Goal: Information Seeking & Learning: Check status

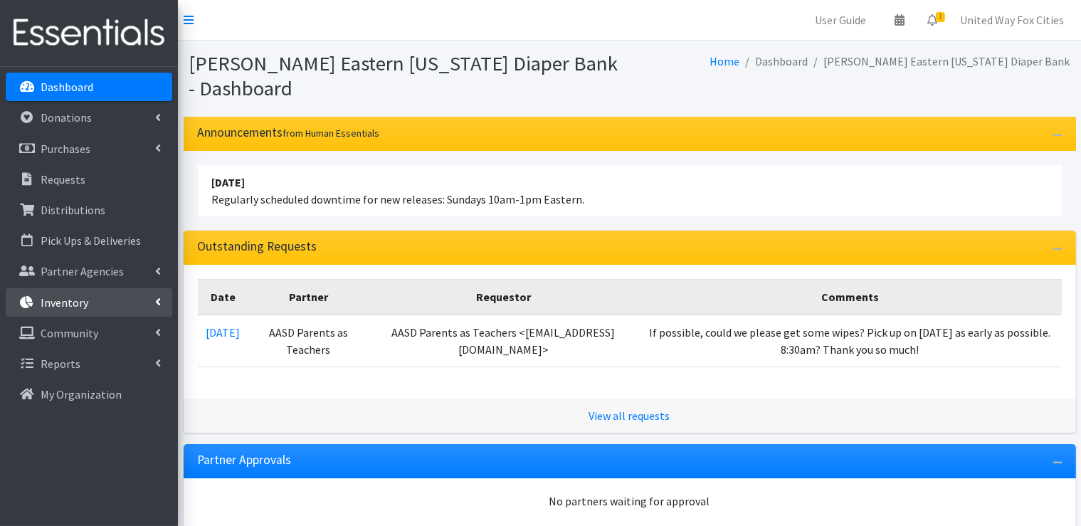
click at [154, 308] on link "Inventory" at bounding box center [89, 302] width 167 height 28
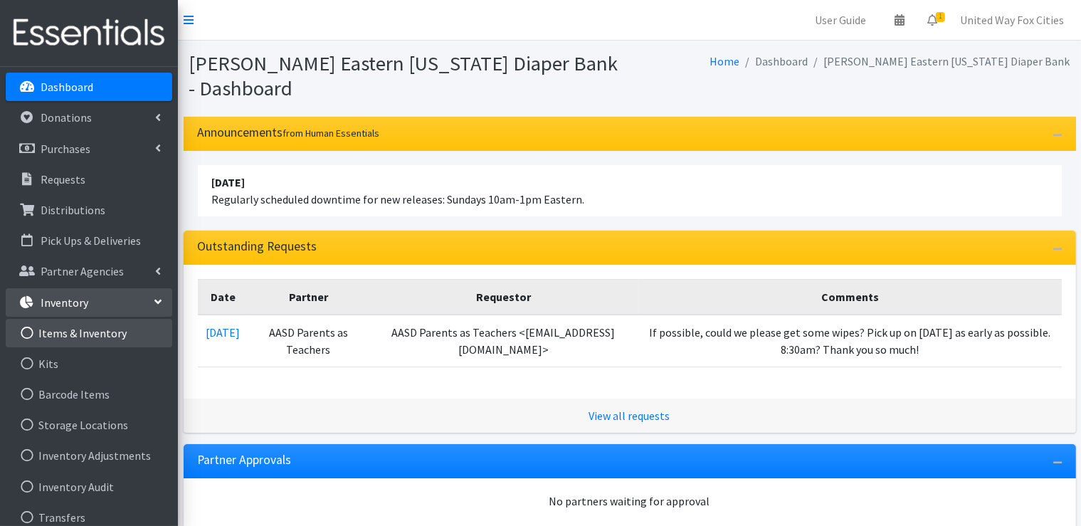
click at [93, 340] on link "Items & Inventory" at bounding box center [89, 333] width 167 height 28
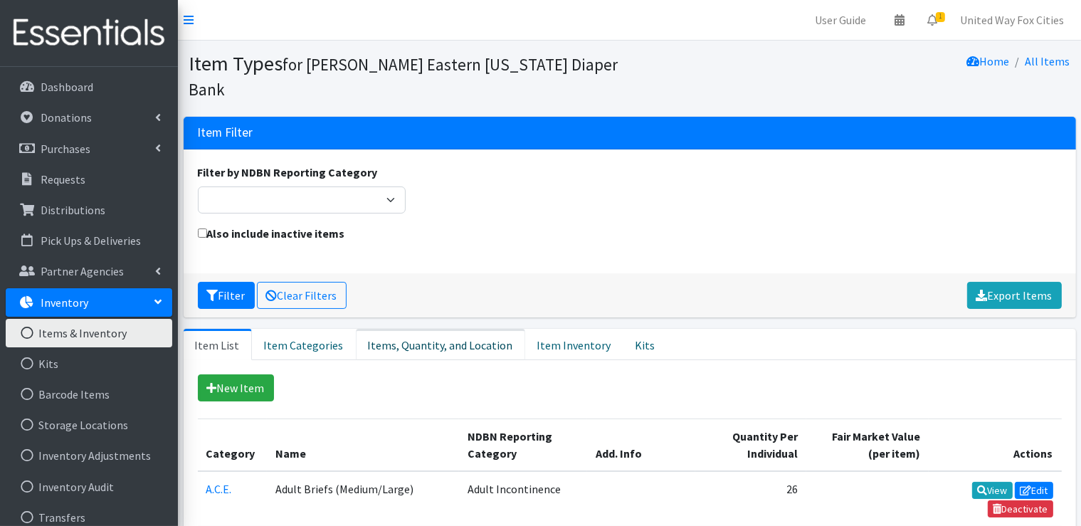
click at [406, 352] on link "Items, Quantity, and Location" at bounding box center [440, 344] width 169 height 31
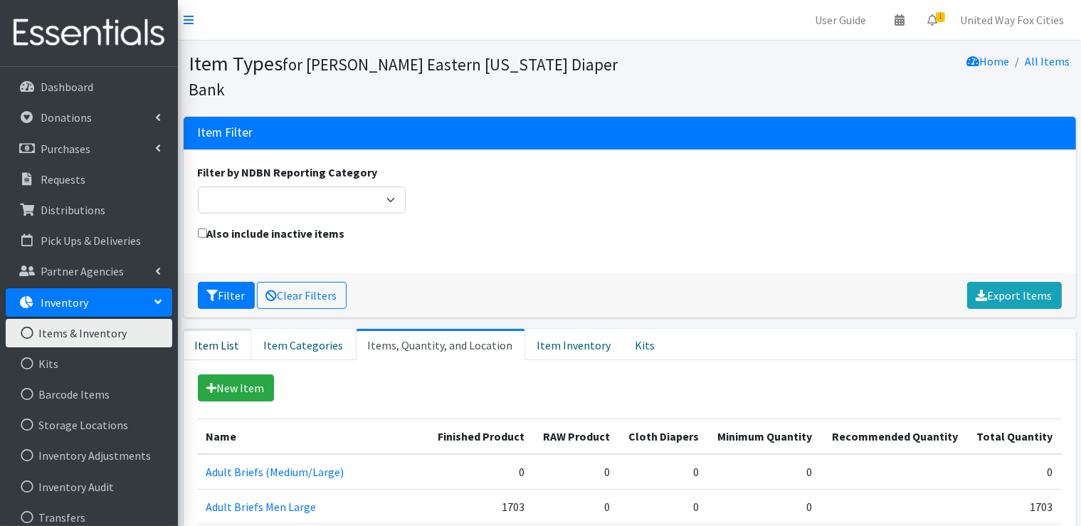
click at [219, 344] on link "Item List" at bounding box center [218, 344] width 68 height 31
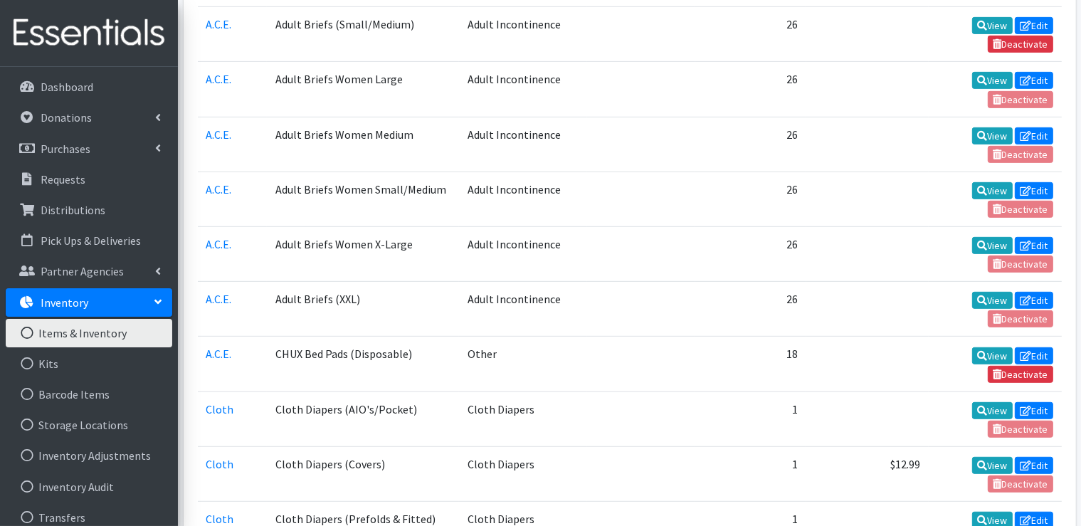
scroll to position [712, 0]
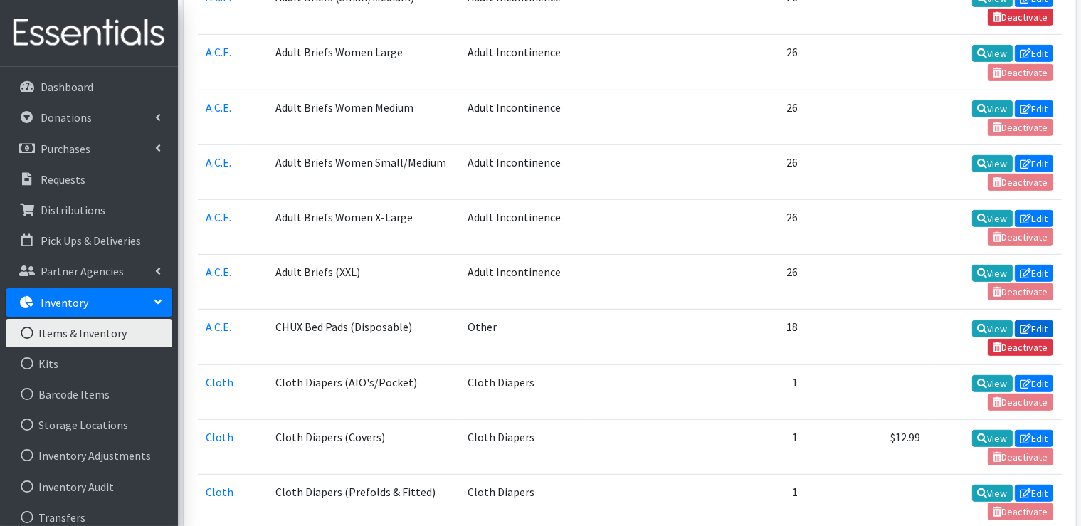
click at [1033, 320] on link "Edit" at bounding box center [1034, 328] width 38 height 17
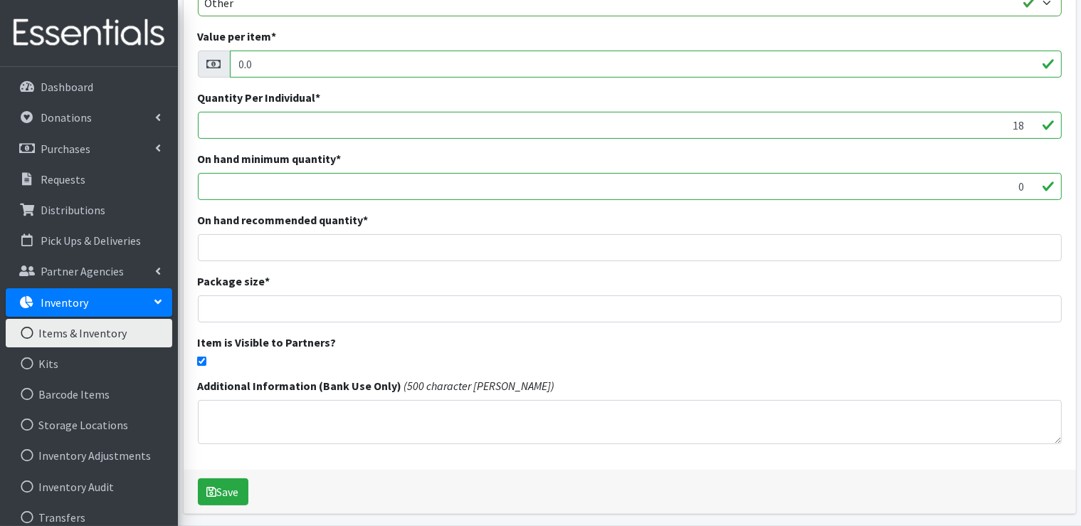
scroll to position [285, 0]
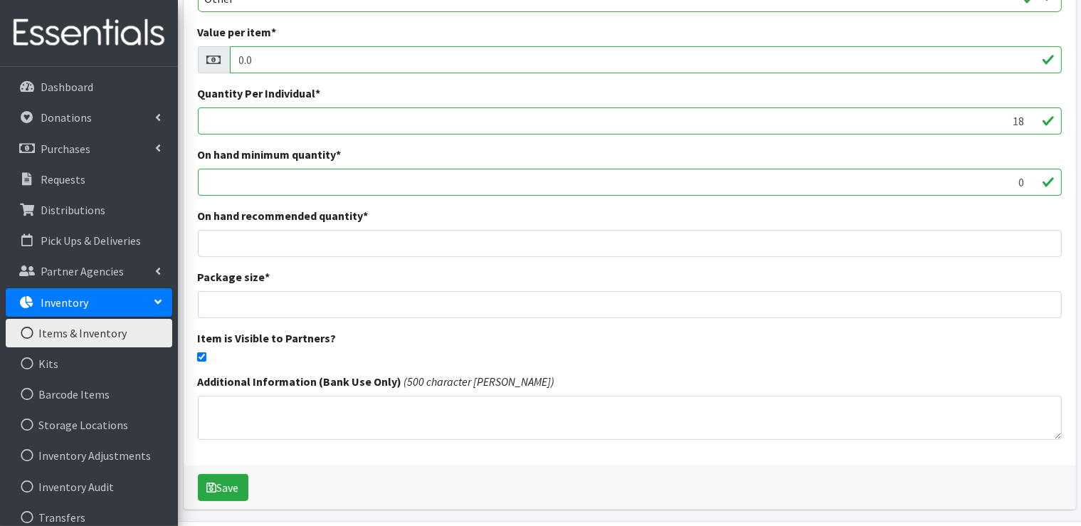
click at [200, 355] on input "checkbox" at bounding box center [201, 356] width 9 height 9
checkbox input "false"
click at [238, 494] on button "Save" at bounding box center [223, 487] width 51 height 27
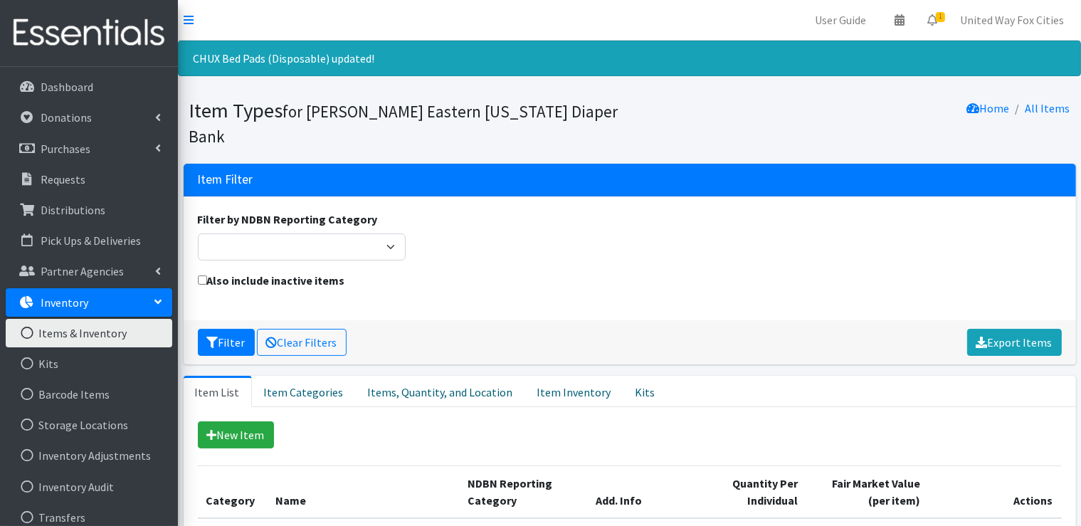
click at [75, 335] on link "Items & Inventory" at bounding box center [89, 333] width 167 height 28
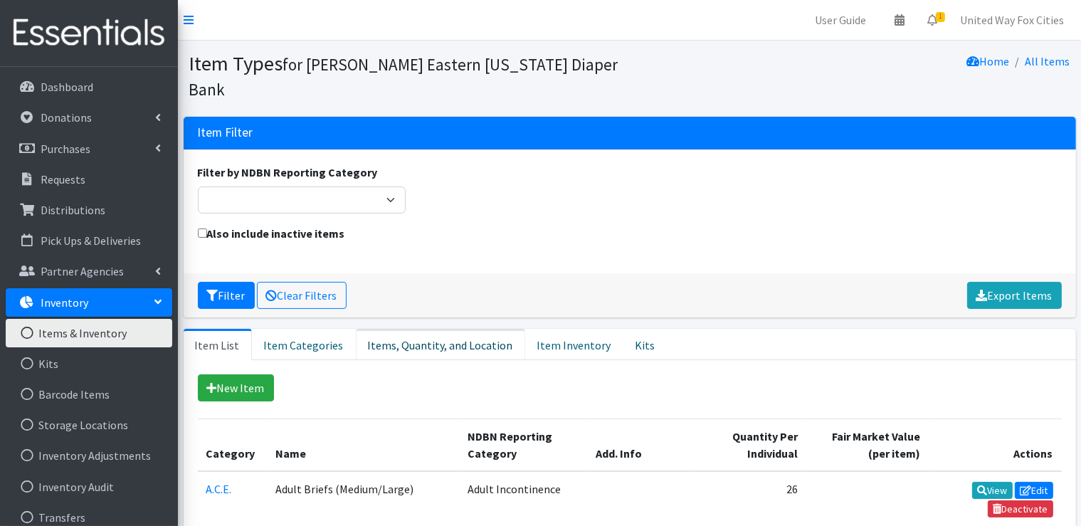
click at [425, 347] on link "Items, Quantity, and Location" at bounding box center [440, 344] width 169 height 31
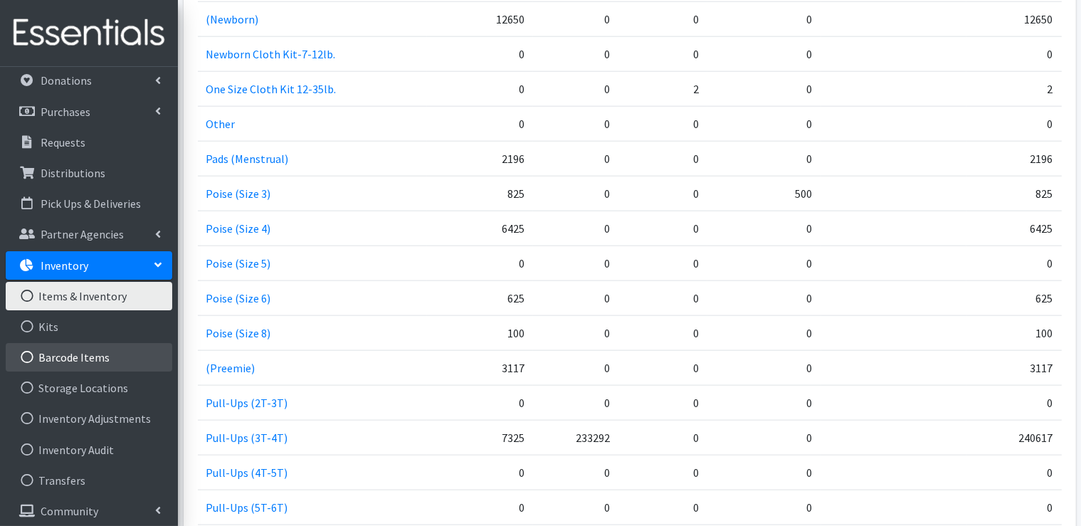
scroll to position [73, 0]
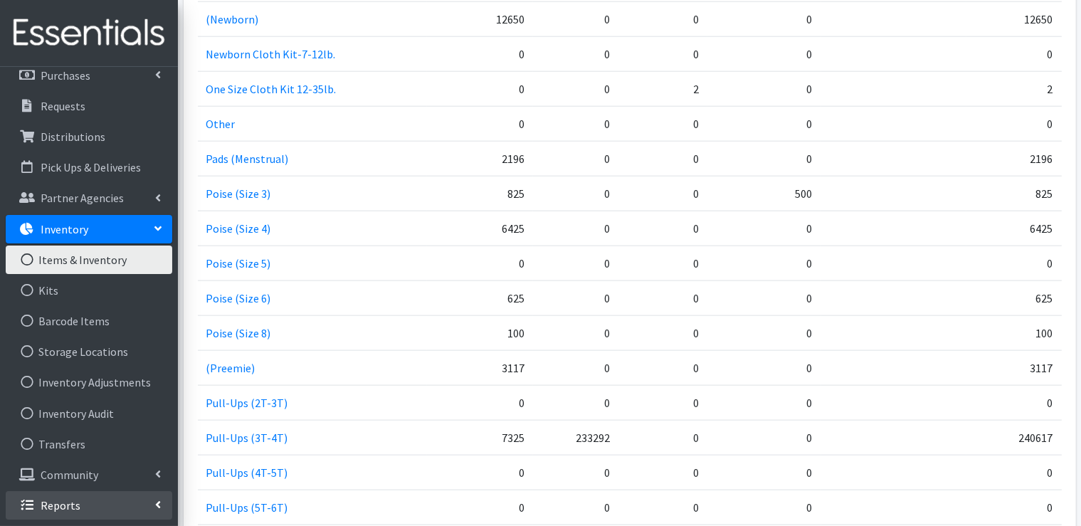
click at [159, 506] on icon at bounding box center [158, 504] width 6 height 11
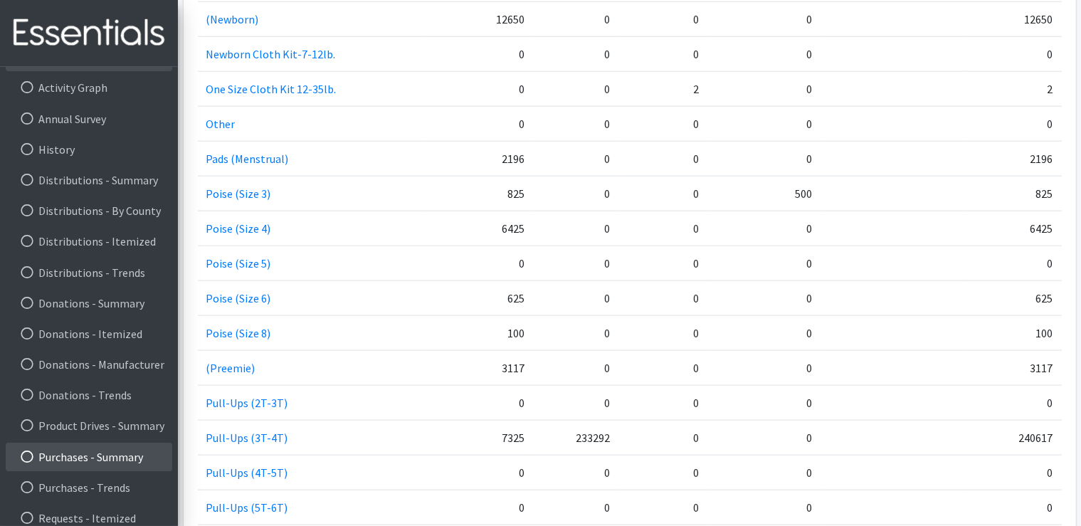
scroll to position [534, 0]
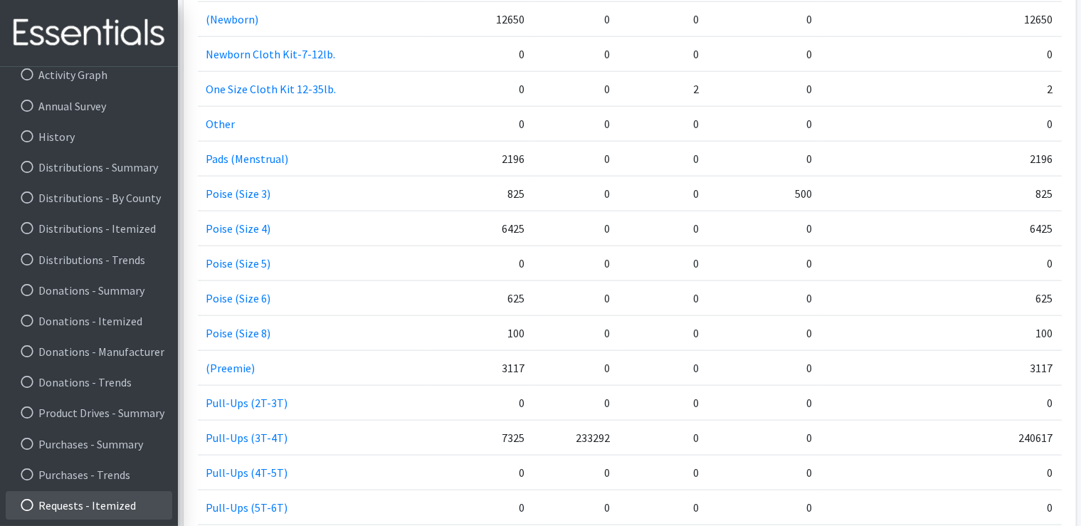
click at [128, 508] on link "Requests - Itemized" at bounding box center [89, 505] width 167 height 28
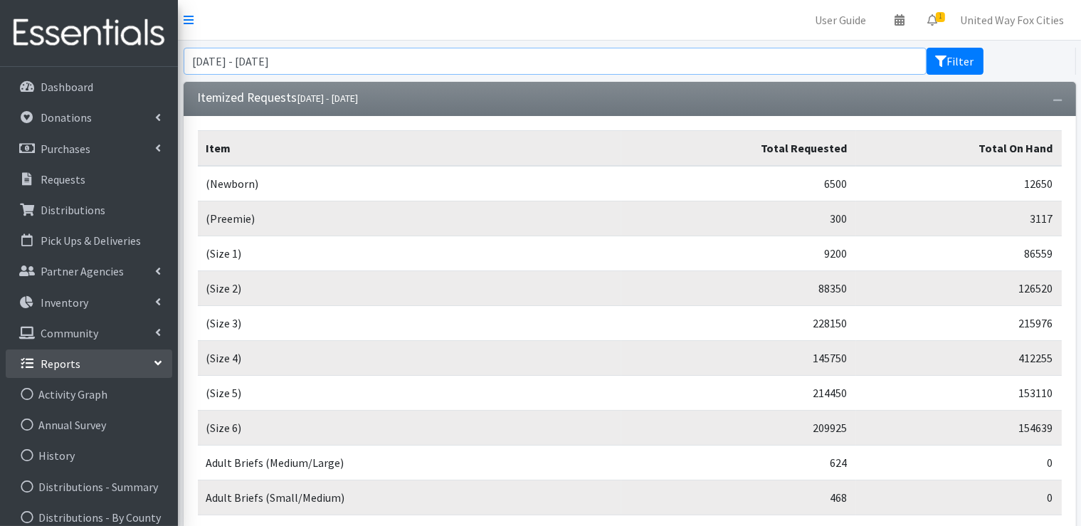
click at [874, 67] on input "[DATE] - [DATE]" at bounding box center [555, 61] width 743 height 27
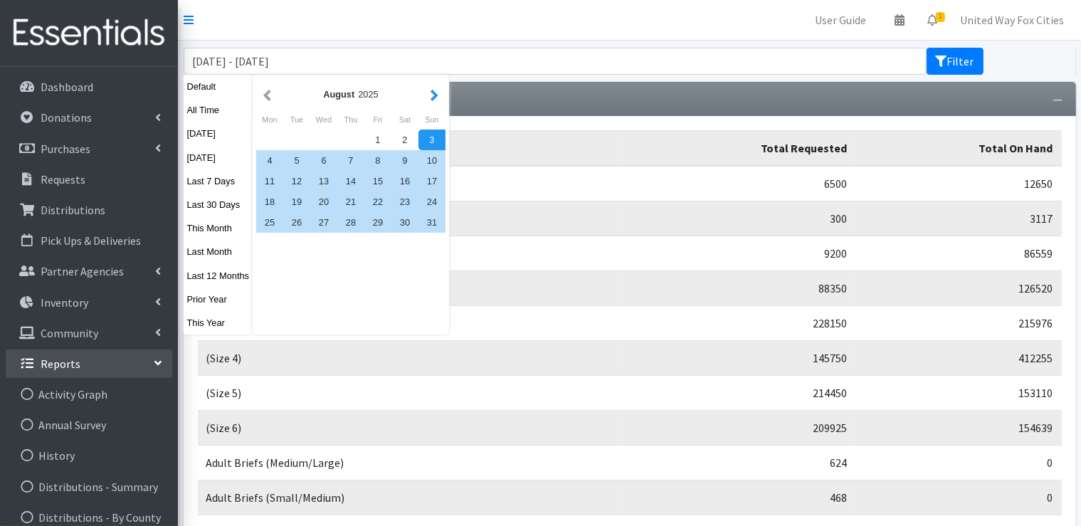
click at [431, 96] on button "button" at bounding box center [434, 94] width 15 height 18
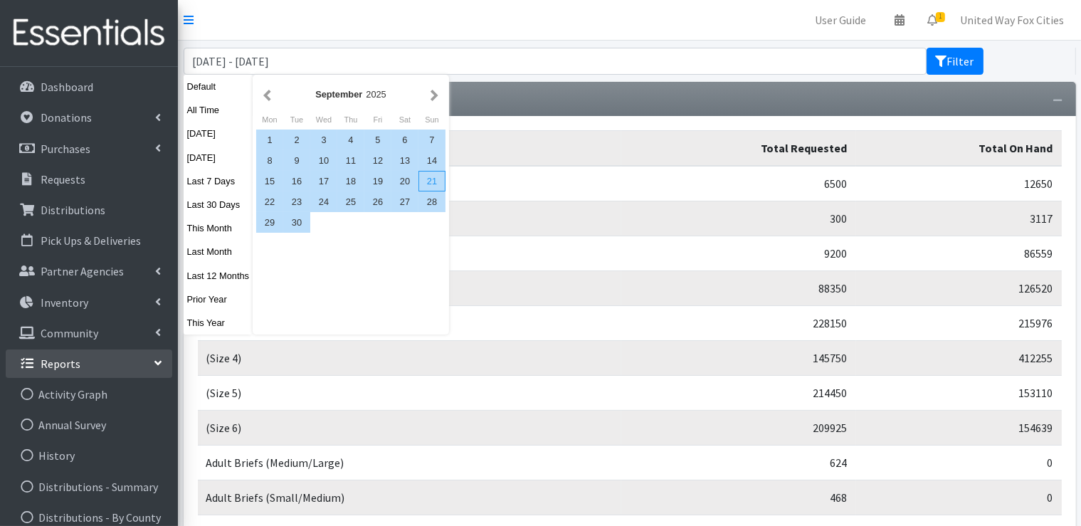
click at [430, 182] on div "21" at bounding box center [431, 181] width 27 height 21
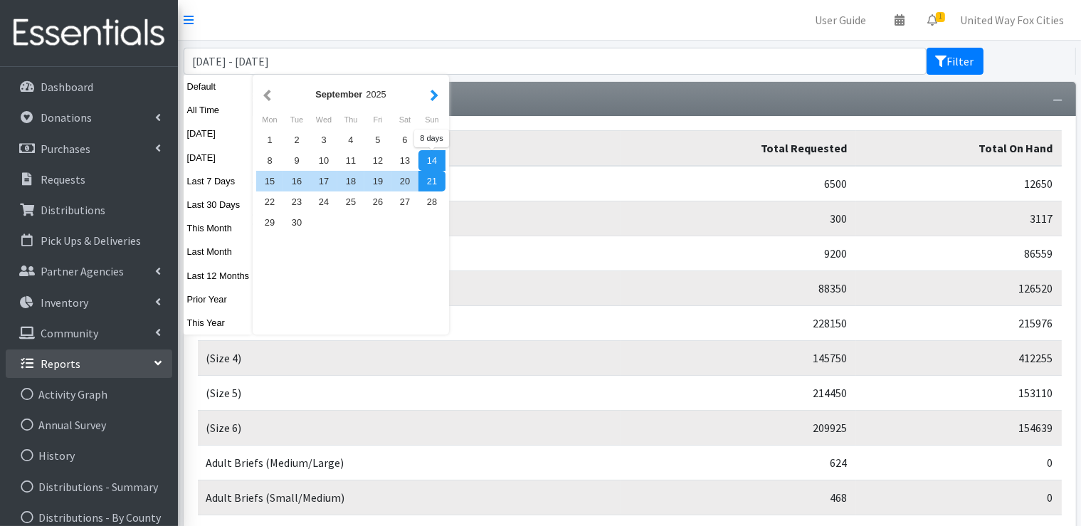
click at [436, 95] on button "button" at bounding box center [434, 94] width 15 height 18
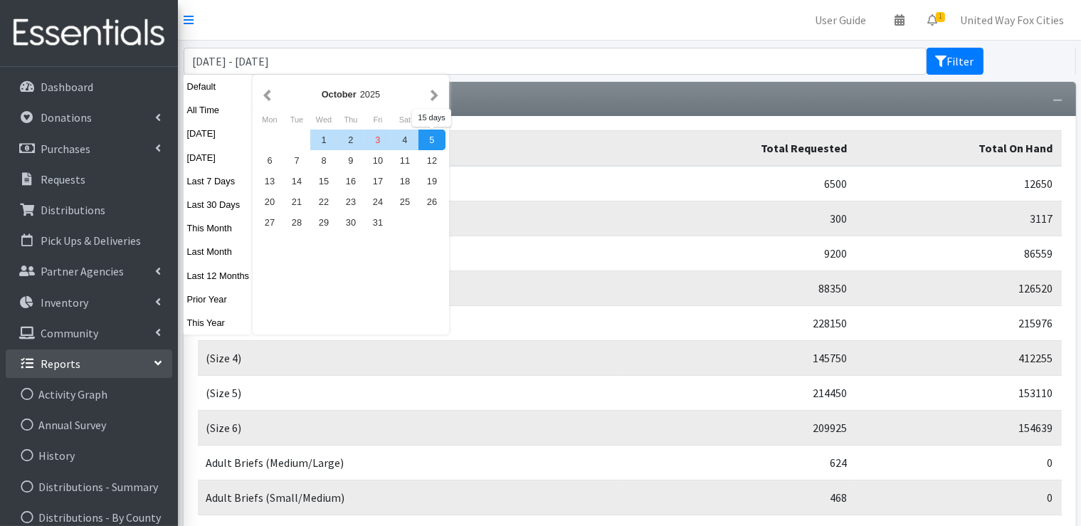
click at [436, 138] on div "5" at bounding box center [431, 140] width 27 height 21
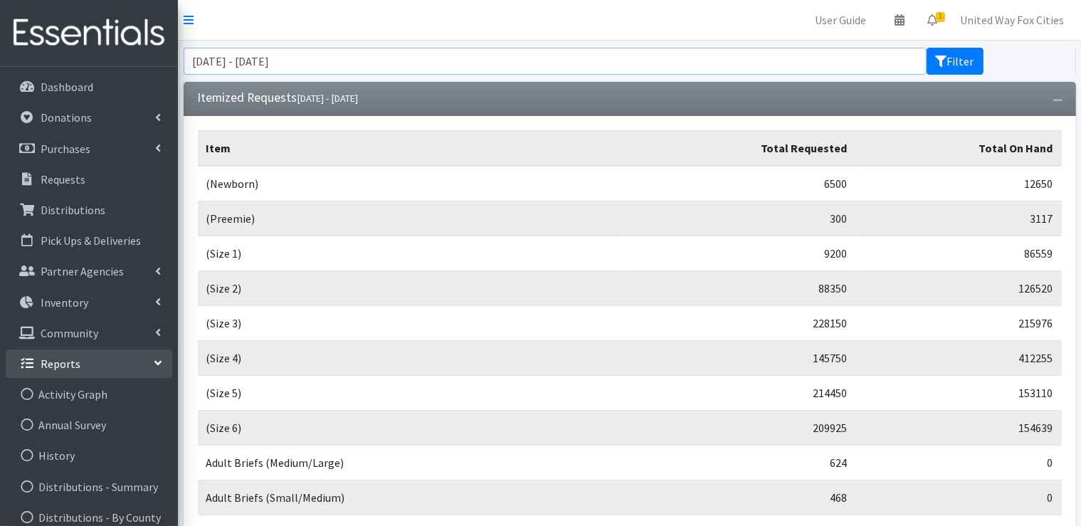
click at [413, 61] on input "September 21, 2025 - October 5, 2025" at bounding box center [555, 61] width 743 height 27
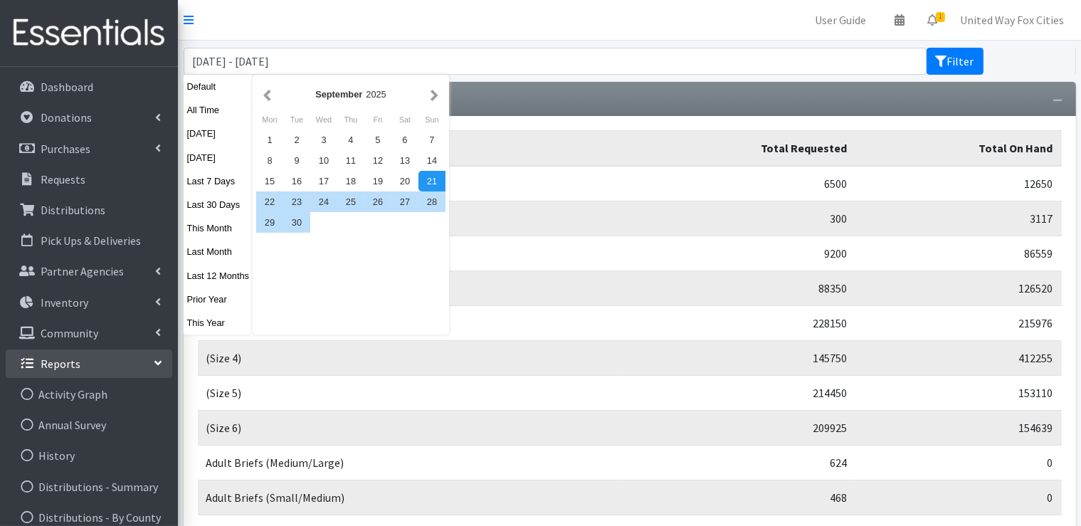
click at [267, 103] on div "September 2025" at bounding box center [350, 94] width 189 height 32
click at [268, 96] on button "button" at bounding box center [267, 94] width 15 height 18
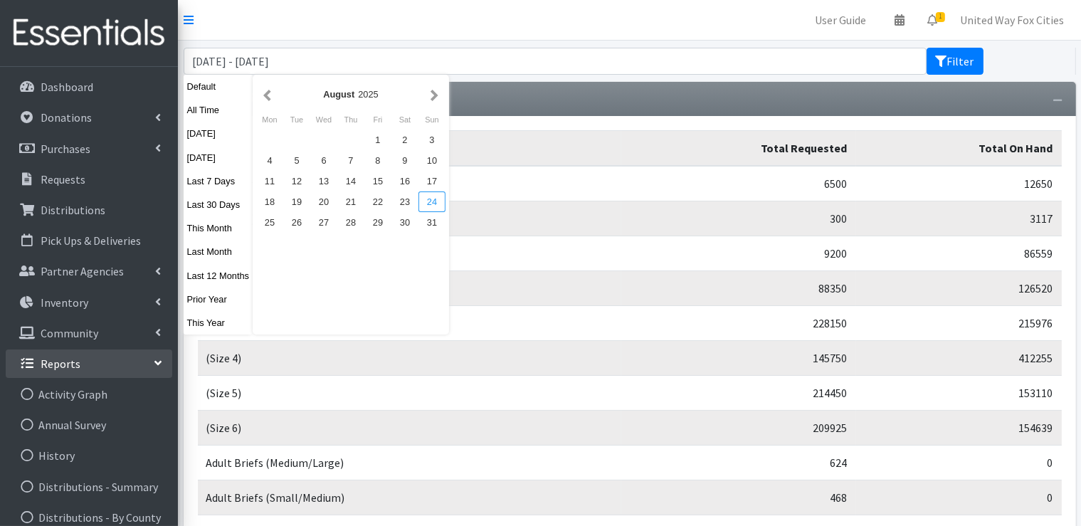
click at [427, 205] on div "24" at bounding box center [431, 201] width 27 height 21
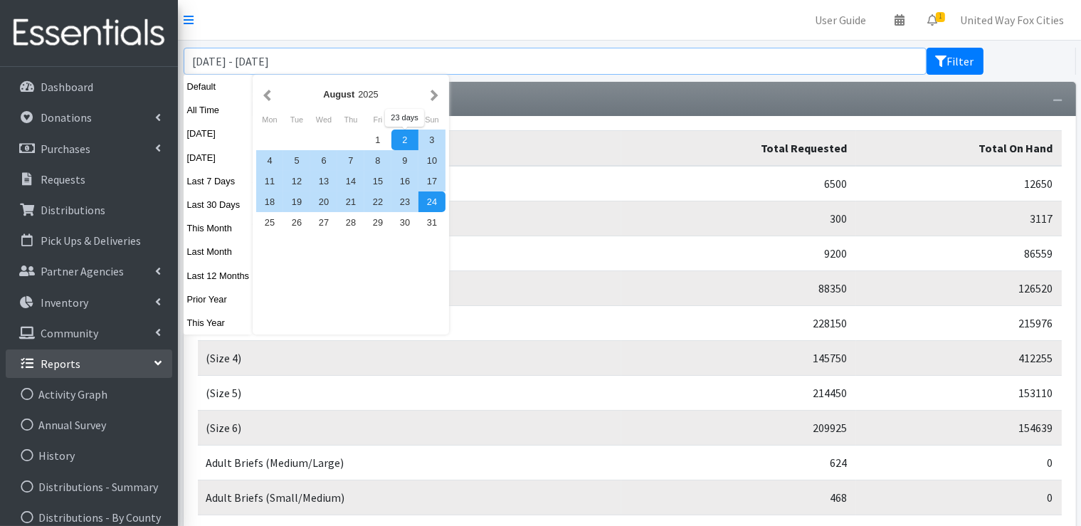
click at [413, 65] on input "September 21, 2025 - October 5, 2025" at bounding box center [555, 61] width 743 height 27
click at [431, 96] on button "button" at bounding box center [434, 94] width 15 height 18
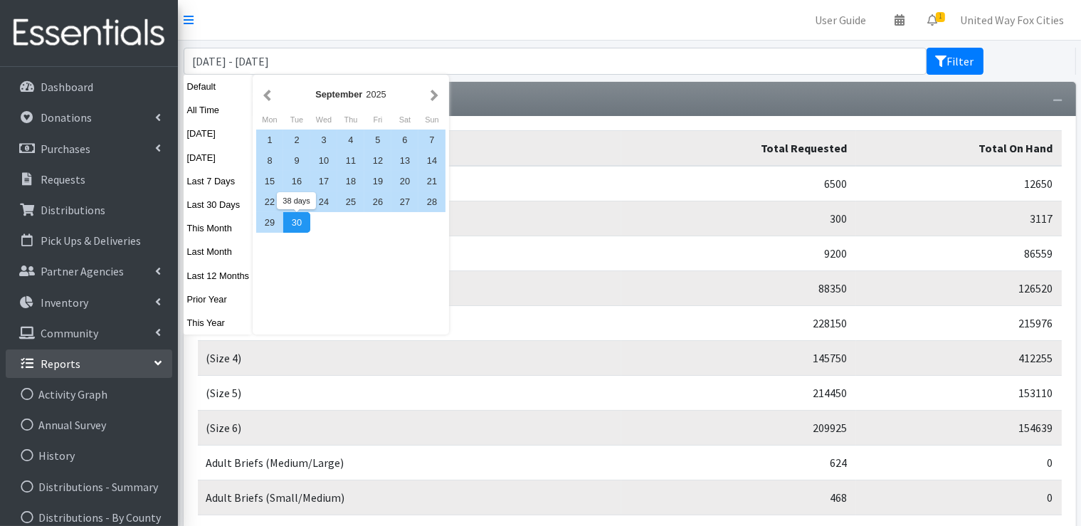
click at [298, 226] on div "30" at bounding box center [296, 222] width 27 height 21
type input "August 24, 2025 - September 30, 2025"
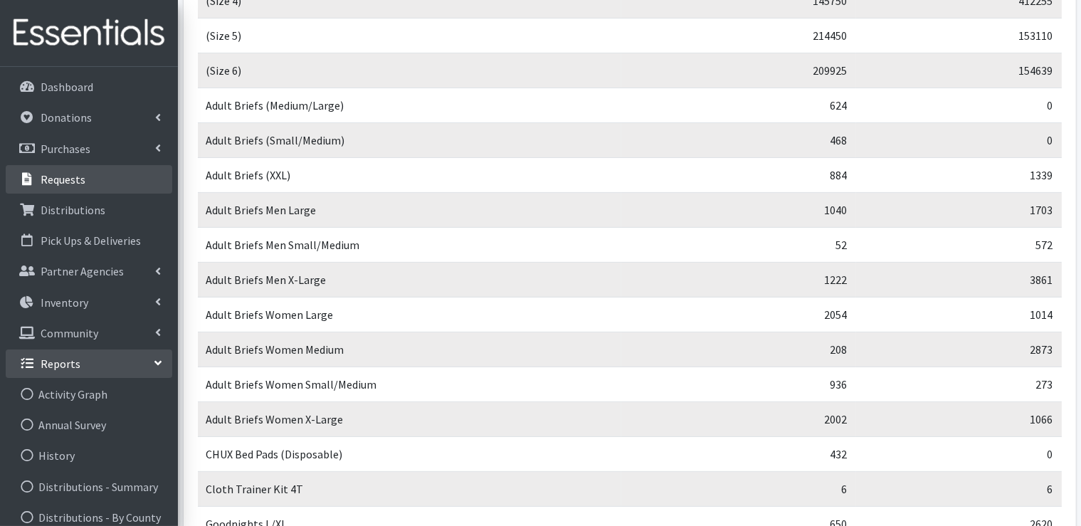
scroll to position [356, 0]
click at [162, 305] on link "Inventory" at bounding box center [89, 302] width 167 height 28
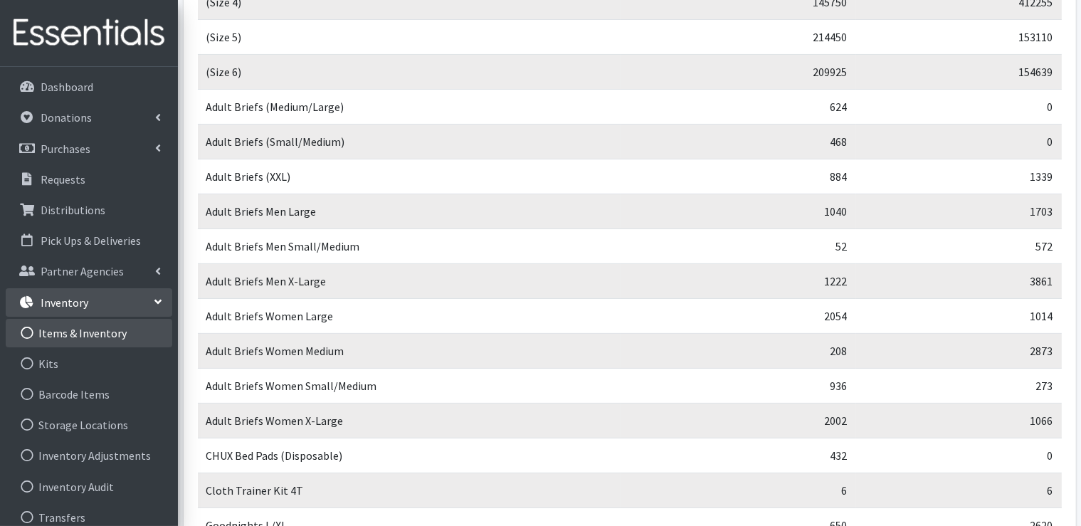
click at [102, 338] on link "Items & Inventory" at bounding box center [89, 333] width 167 height 28
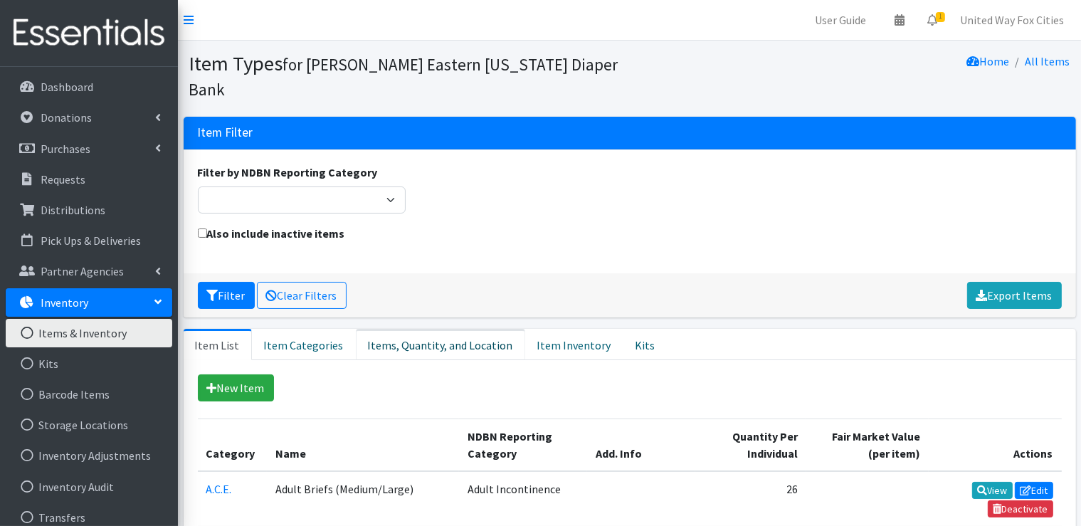
click at [416, 348] on link "Items, Quantity, and Location" at bounding box center [440, 344] width 169 height 31
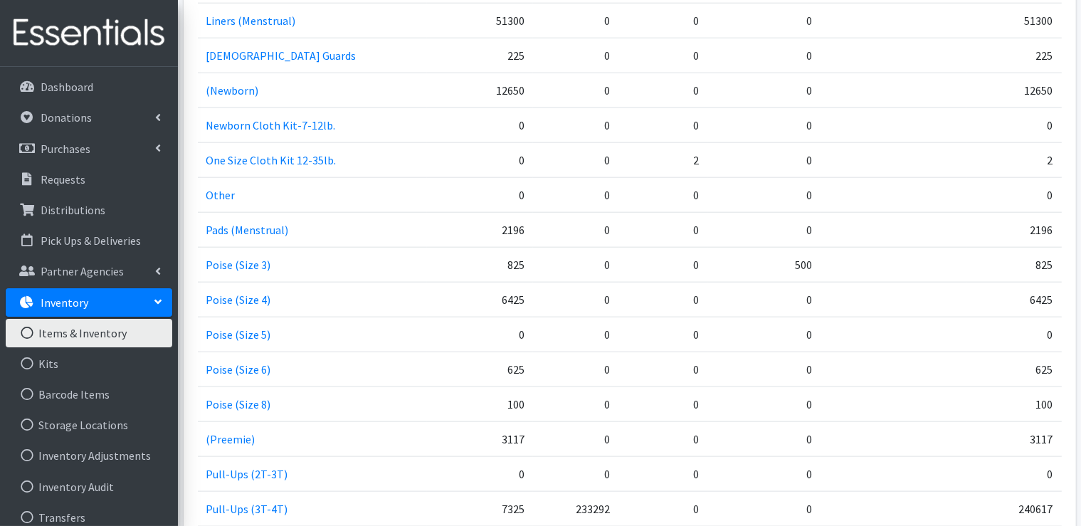
scroll to position [1566, 0]
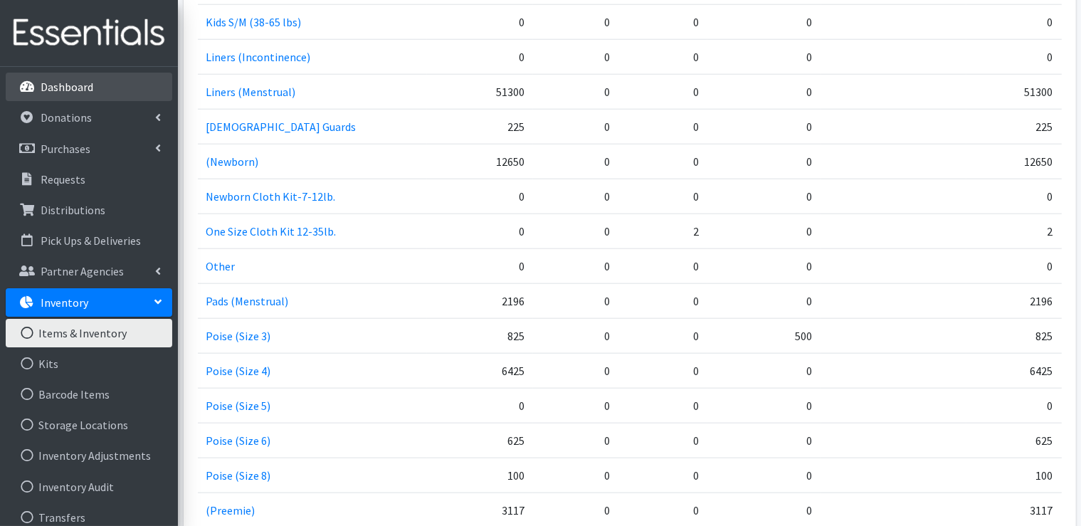
click at [80, 88] on p "Dashboard" at bounding box center [67, 87] width 53 height 14
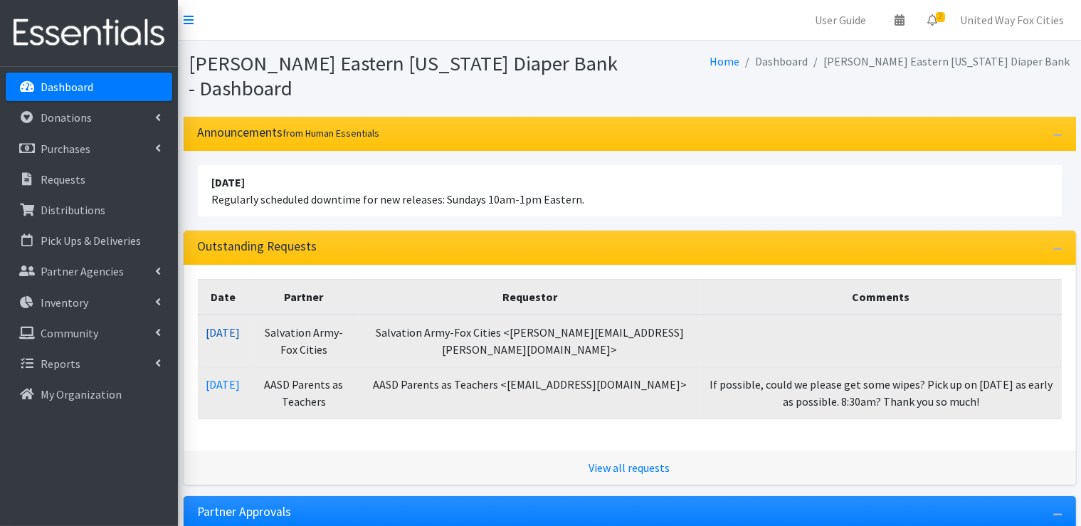
click at [240, 334] on link "[DATE]" at bounding box center [223, 332] width 34 height 14
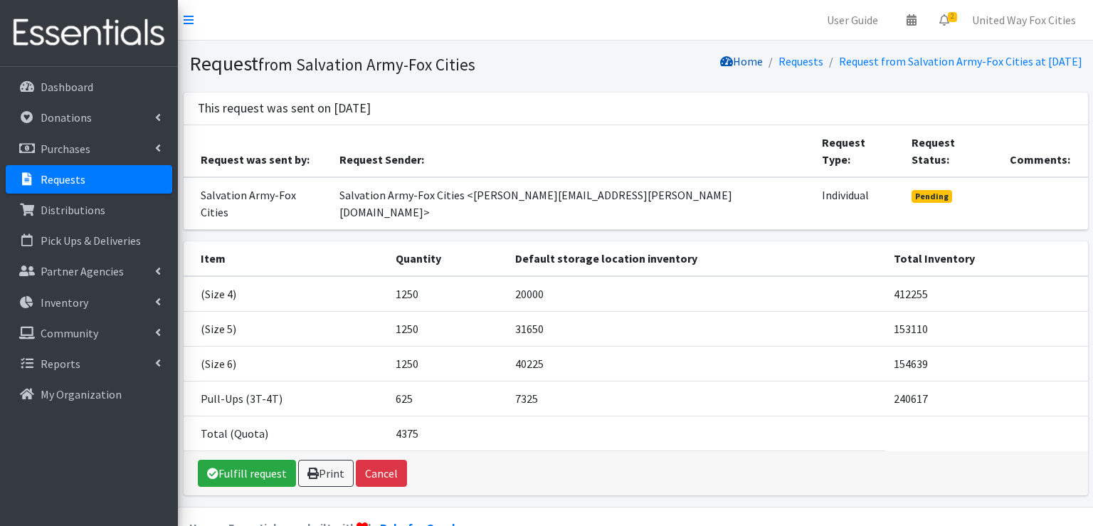
click at [721, 65] on link "Home" at bounding box center [741, 61] width 43 height 14
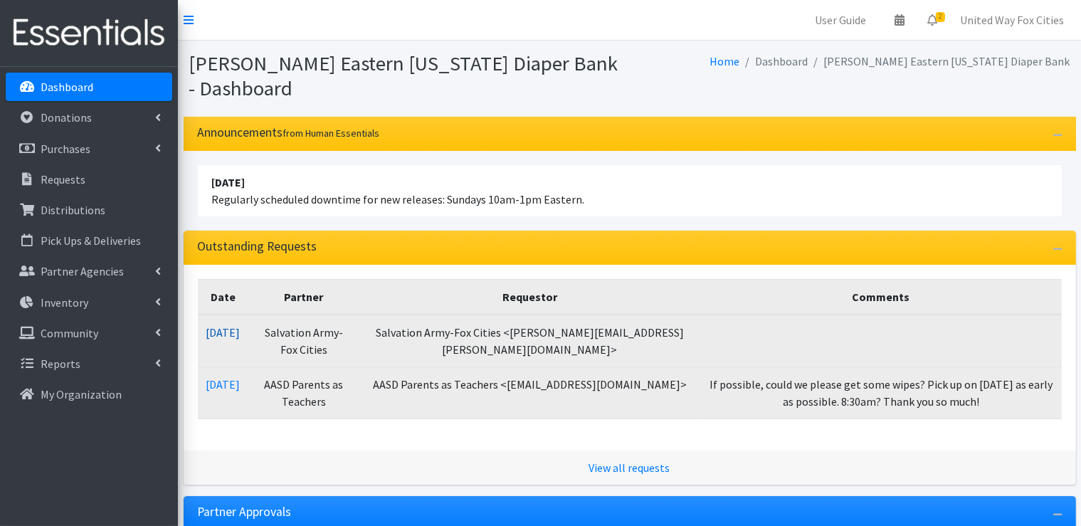
click at [241, 331] on link "10/03/2025" at bounding box center [223, 332] width 34 height 14
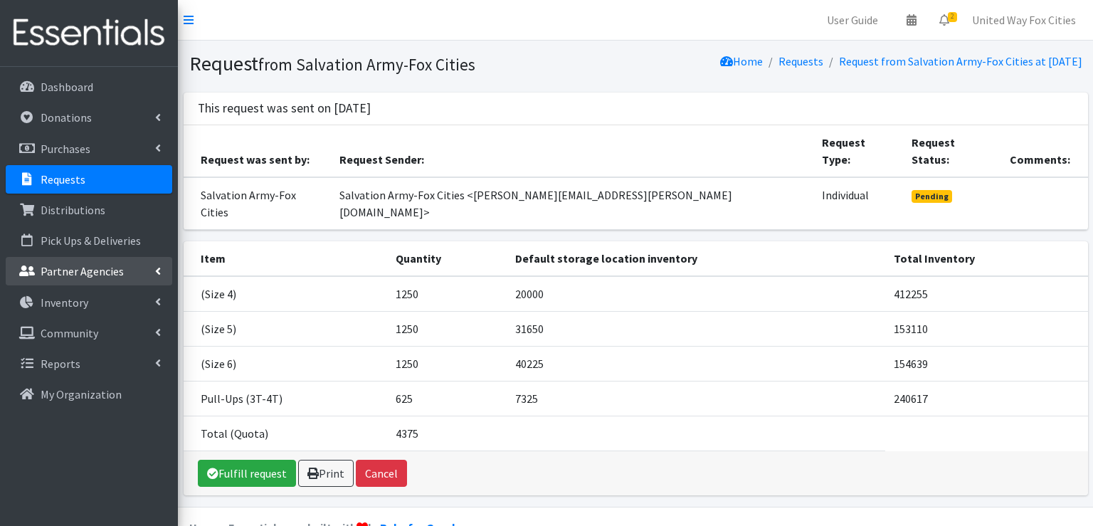
click at [154, 271] on link "Partner Agencies" at bounding box center [89, 271] width 167 height 28
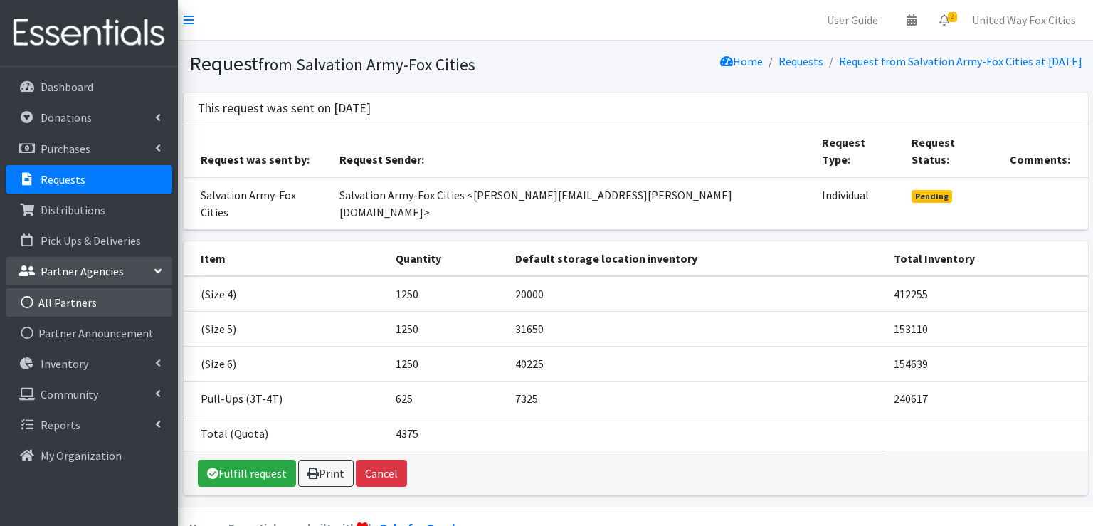
click at [84, 302] on link "All Partners" at bounding box center [89, 302] width 167 height 28
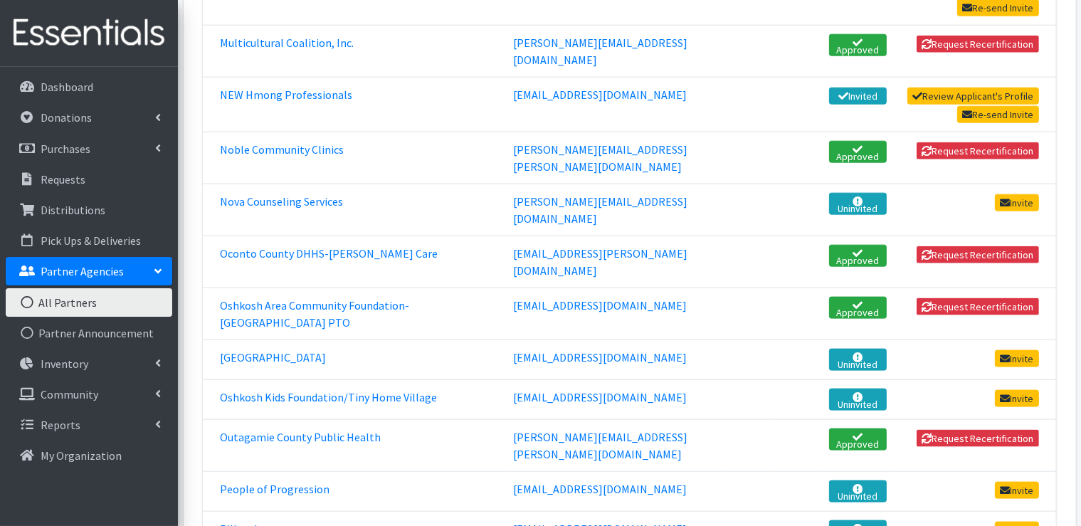
scroll to position [1779, 0]
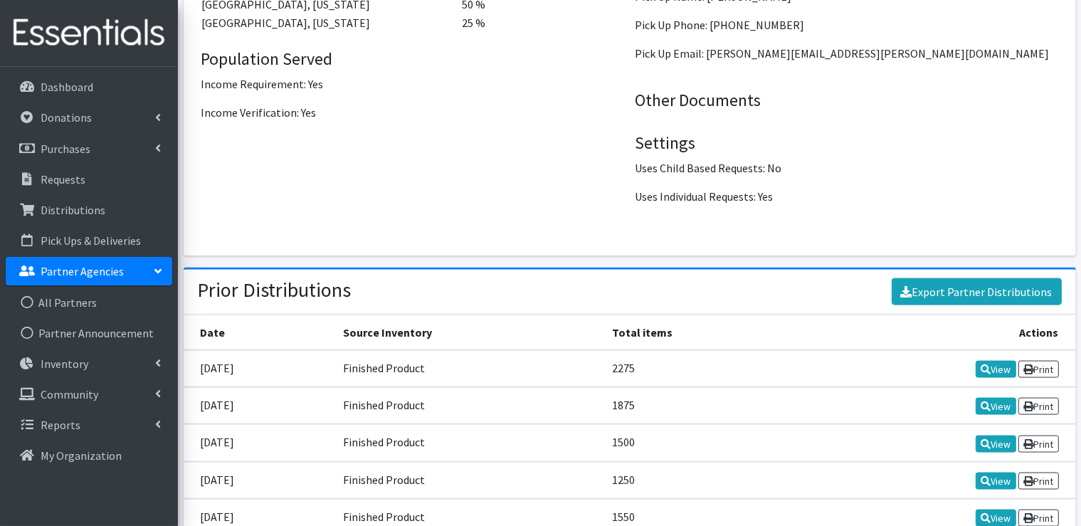
scroll to position [2054, 0]
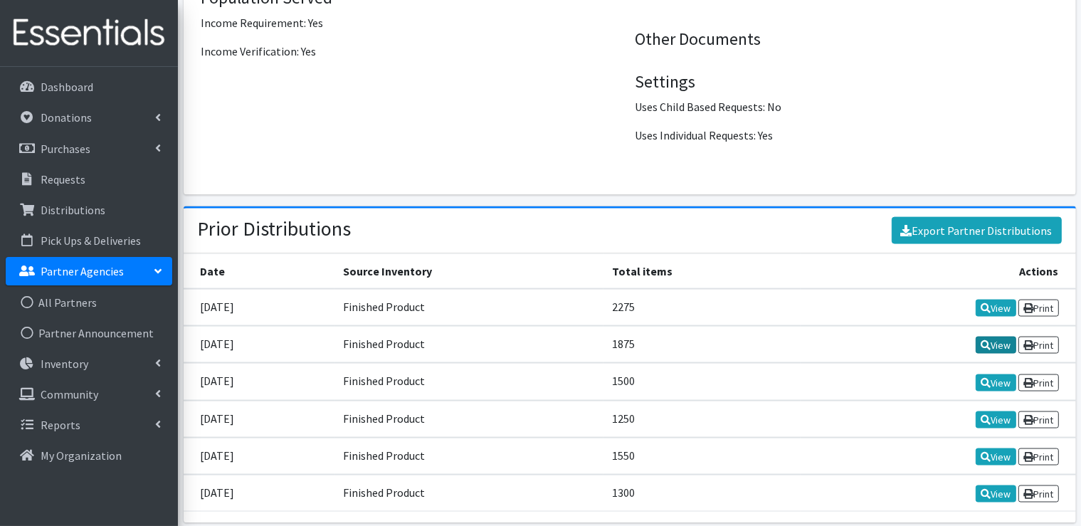
click at [986, 340] on icon at bounding box center [986, 345] width 10 height 10
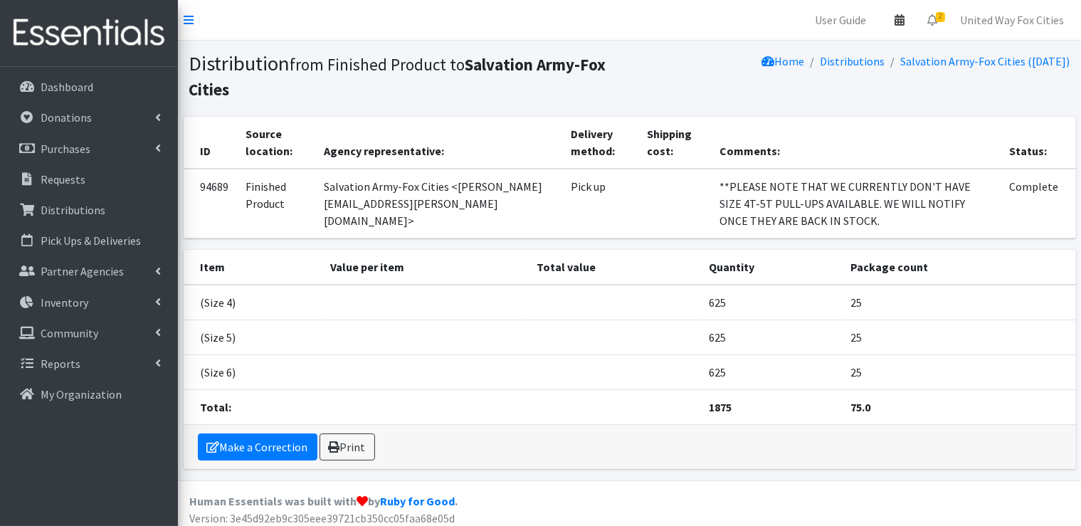
click at [902, 23] on icon at bounding box center [900, 19] width 10 height 11
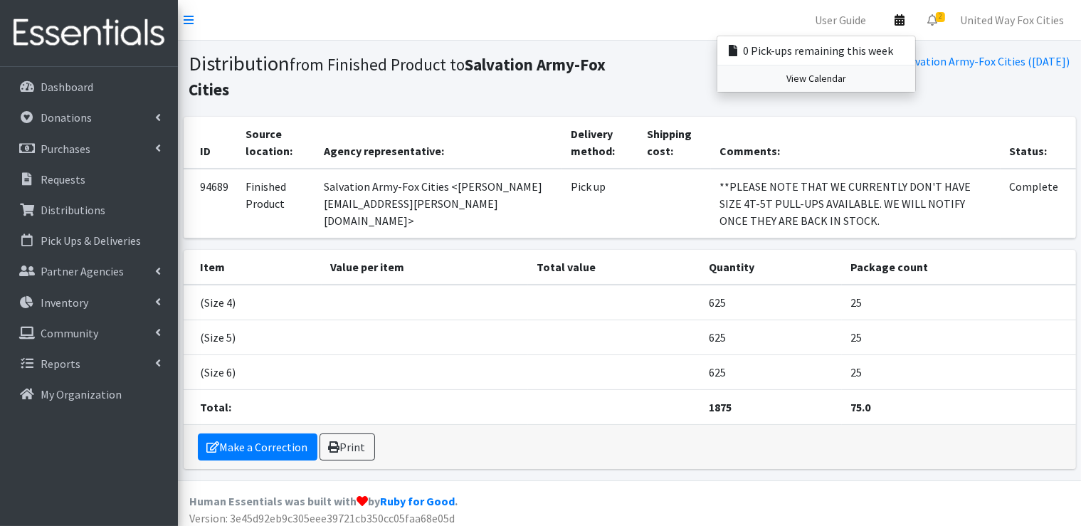
click at [842, 79] on link "View Calendar" at bounding box center [816, 78] width 198 height 26
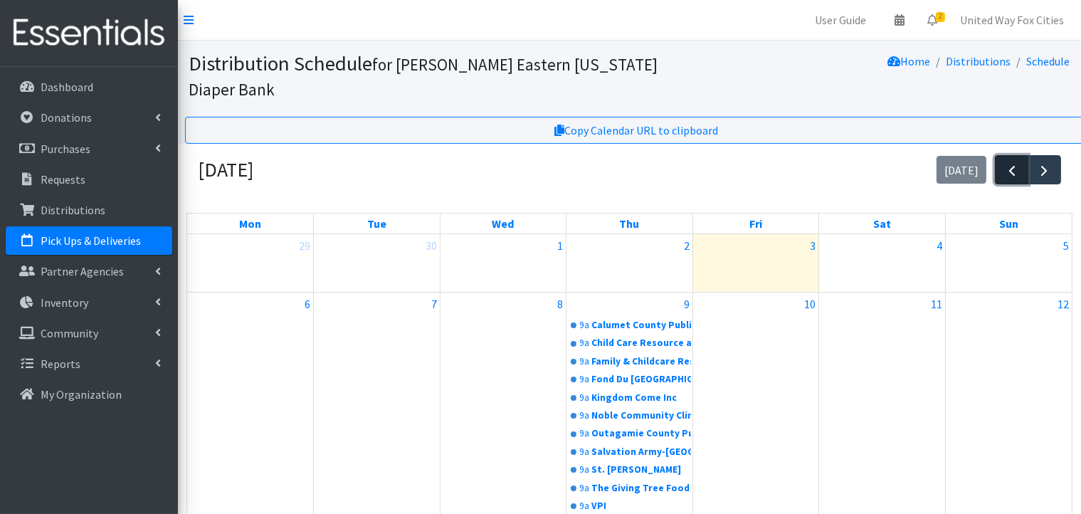
click at [1013, 169] on span "button" at bounding box center [1011, 170] width 17 height 17
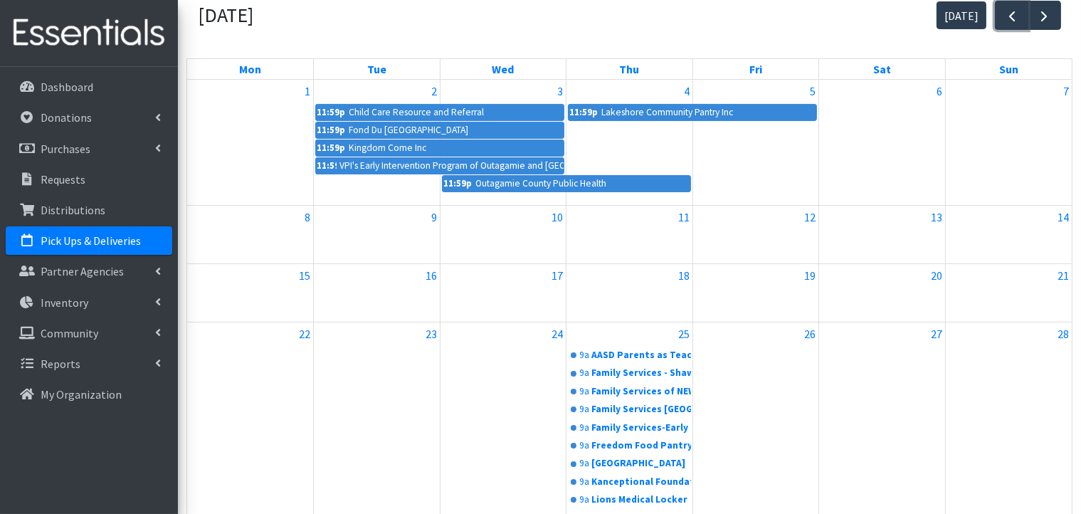
scroll to position [214, 0]
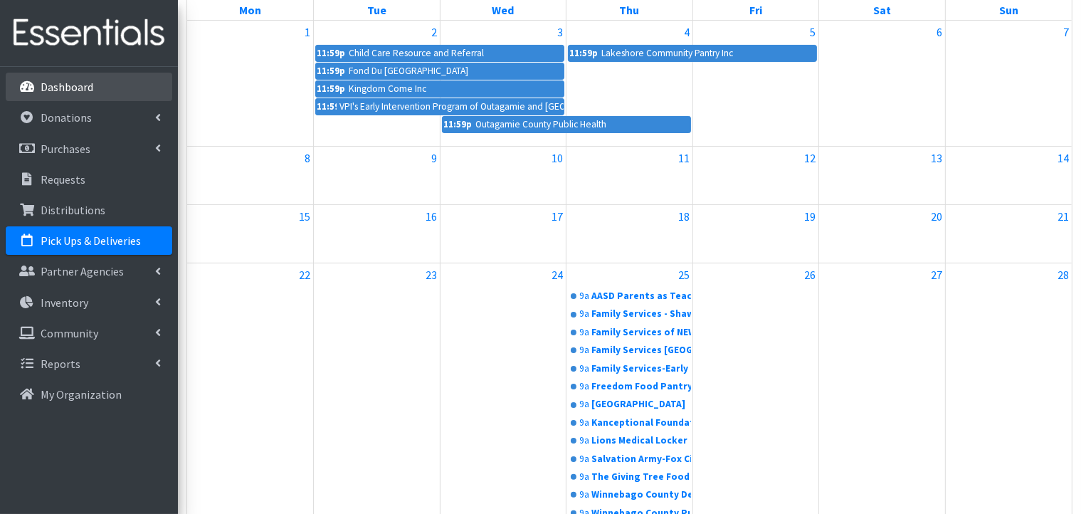
click at [67, 91] on p "Dashboard" at bounding box center [67, 87] width 53 height 14
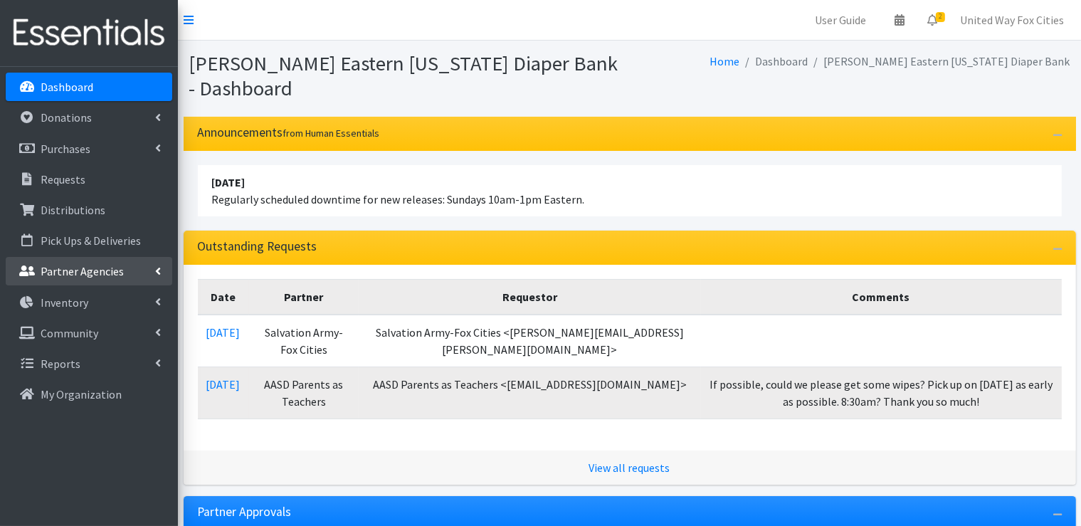
click at [111, 273] on p "Partner Agencies" at bounding box center [82, 271] width 83 height 14
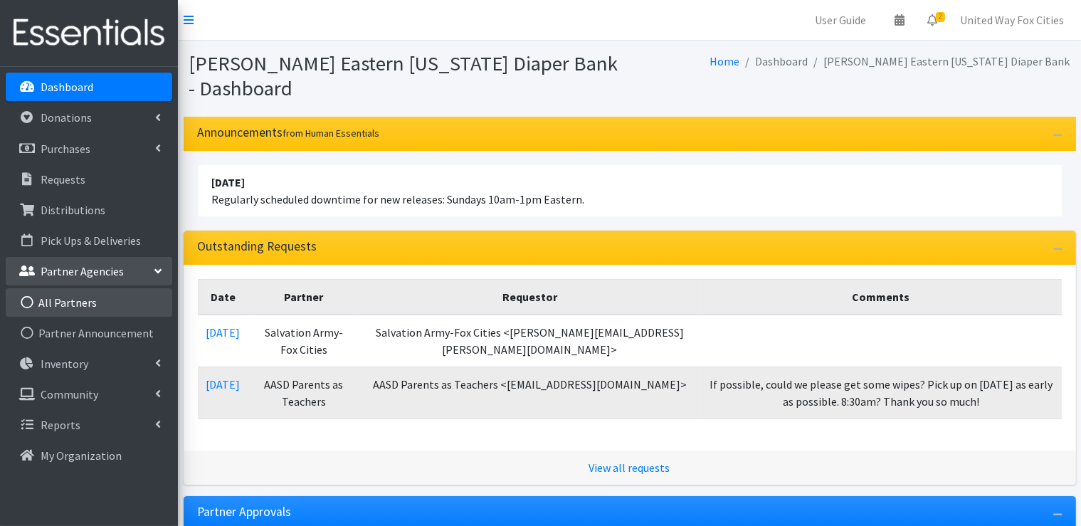
click at [76, 300] on link "All Partners" at bounding box center [89, 302] width 167 height 28
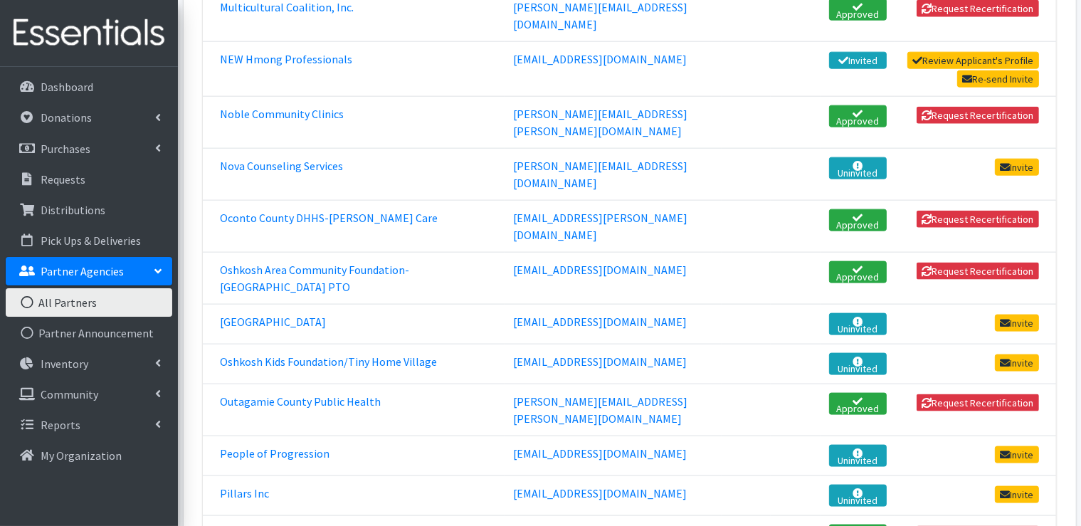
scroll to position [1850, 0]
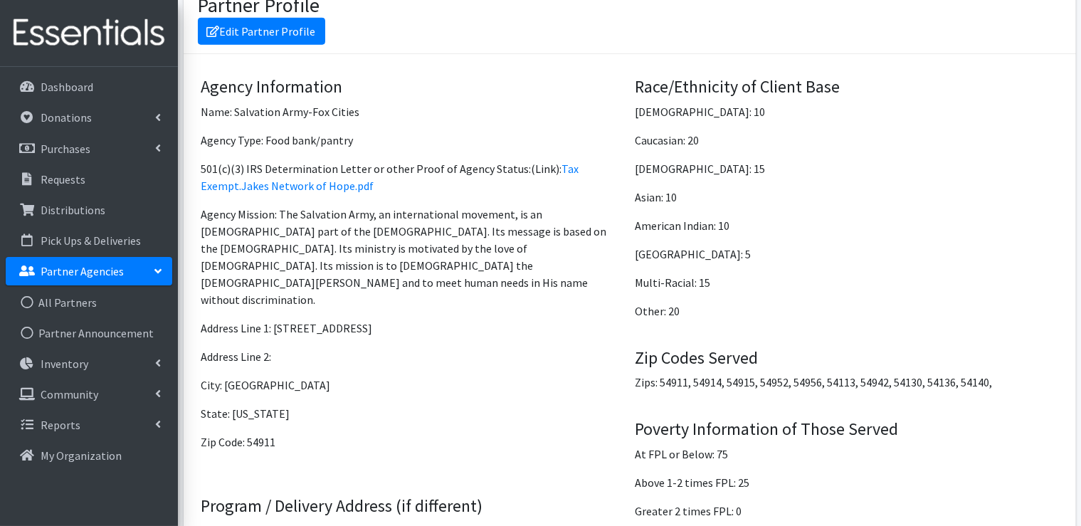
scroll to position [702, 0]
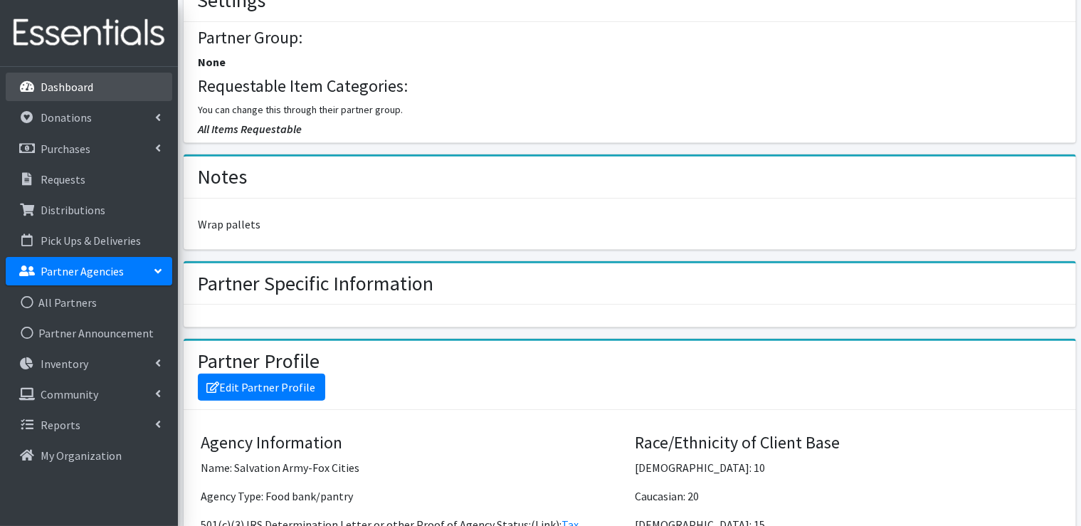
click at [72, 88] on p "Dashboard" at bounding box center [67, 87] width 53 height 14
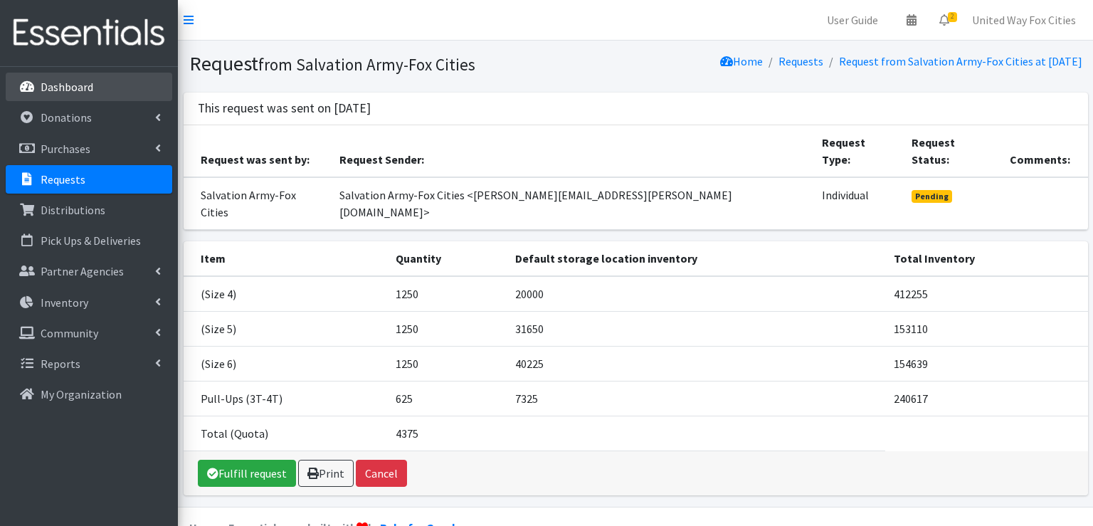
click at [87, 89] on p "Dashboard" at bounding box center [67, 87] width 53 height 14
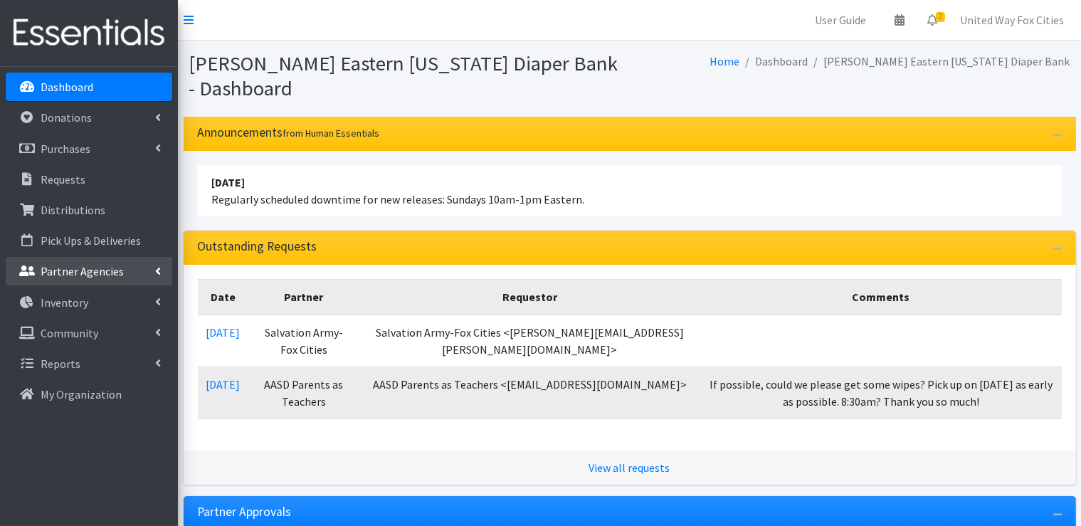
click at [159, 272] on icon at bounding box center [158, 270] width 6 height 11
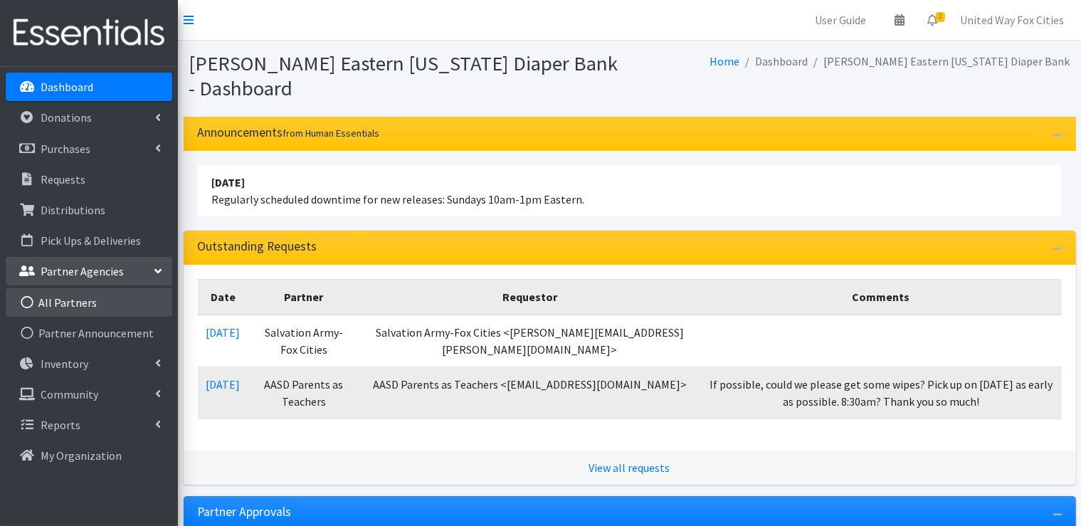
click at [69, 301] on link "All Partners" at bounding box center [89, 302] width 167 height 28
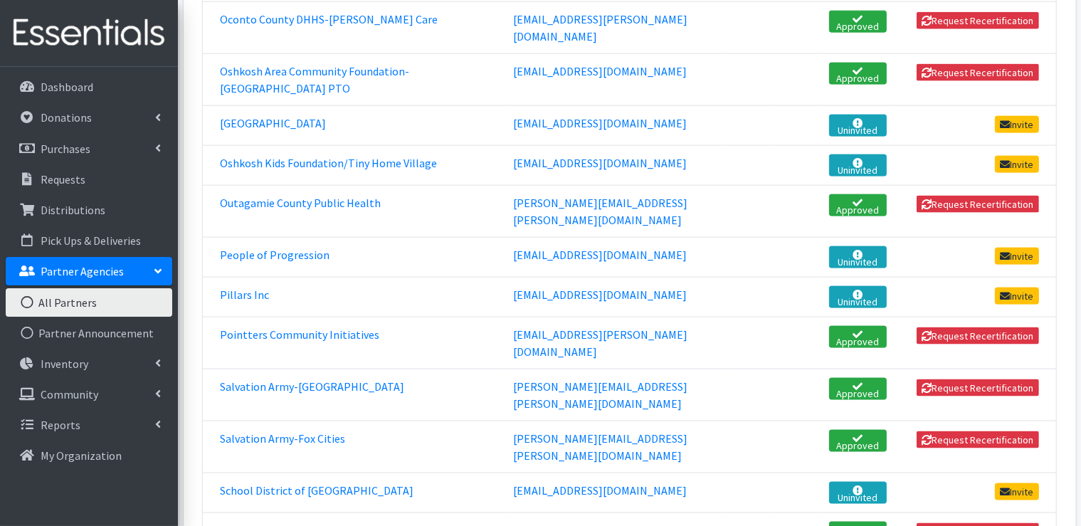
scroll to position [1993, 0]
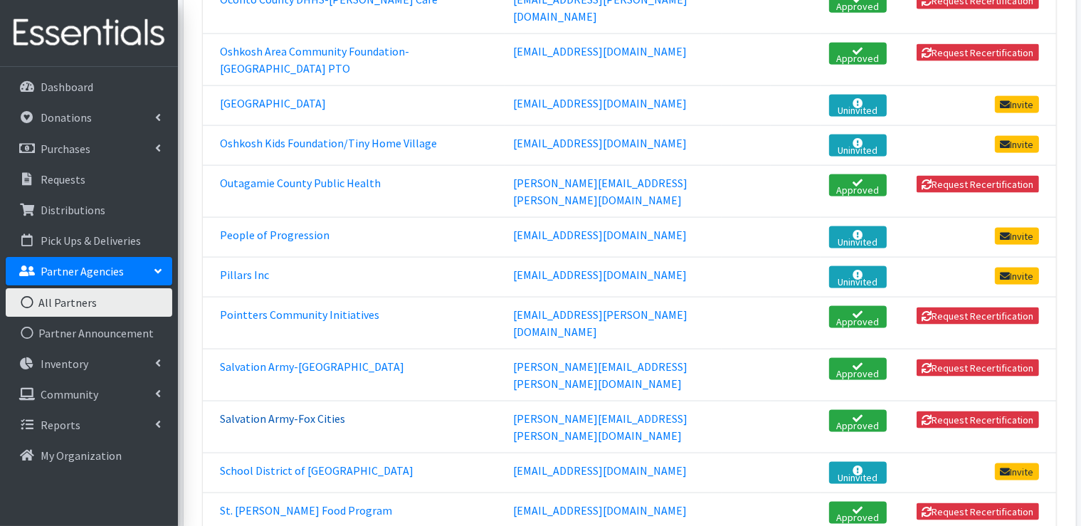
click at [276, 411] on link "Salvation Army-Fox Cities" at bounding box center [282, 418] width 125 height 14
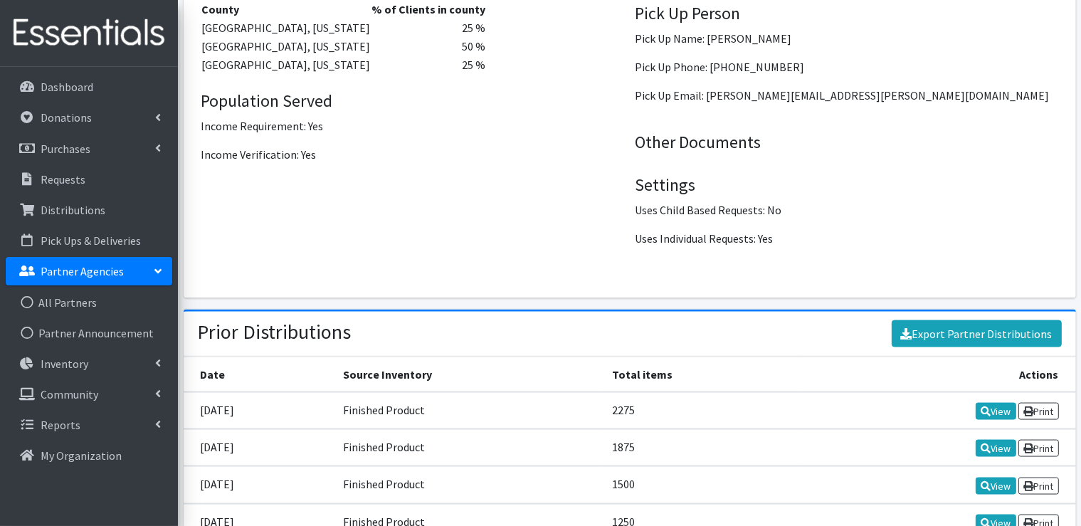
scroll to position [2054, 0]
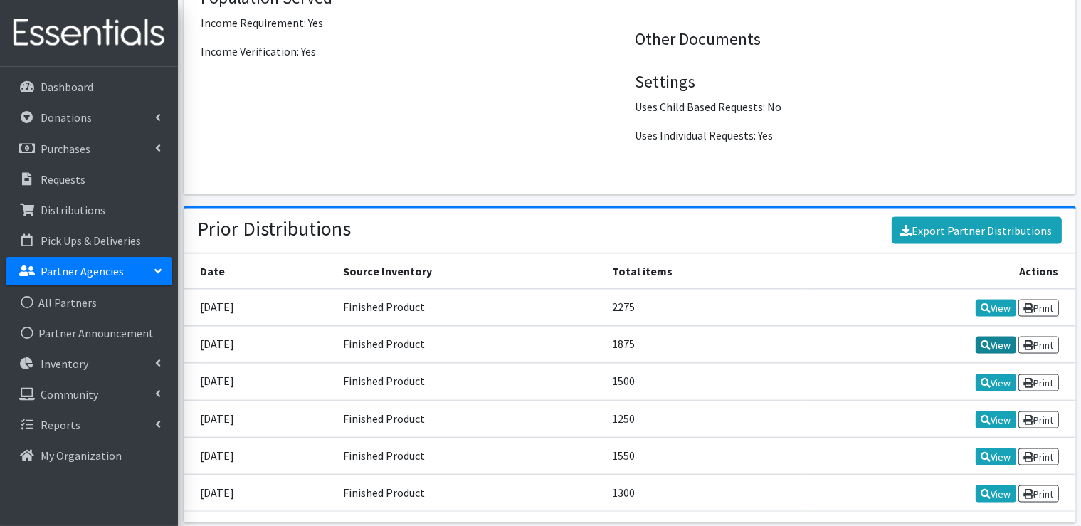
click at [998, 337] on link "View" at bounding box center [996, 345] width 41 height 17
click at [80, 177] on p "Requests" at bounding box center [63, 179] width 45 height 14
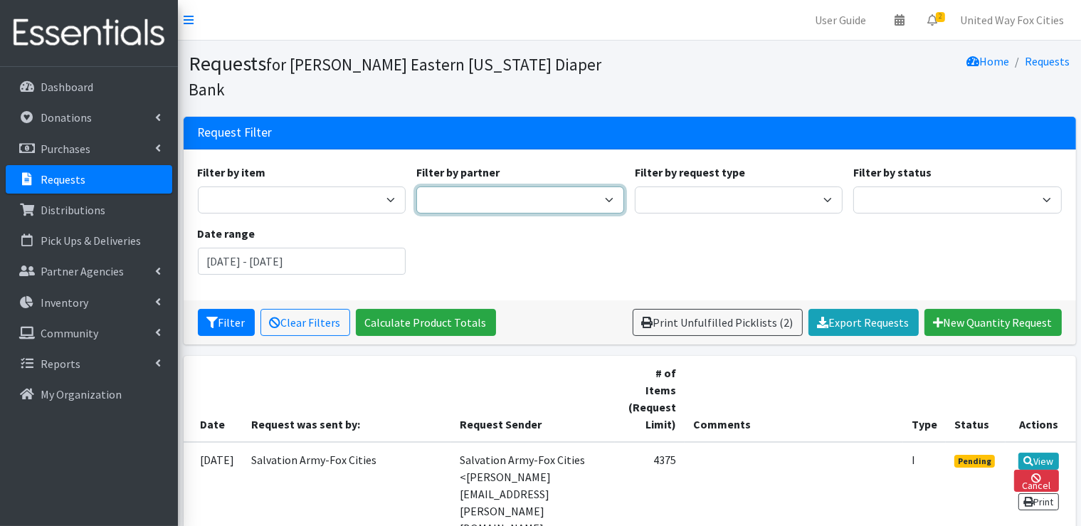
click at [604, 186] on select "AASD Parents as Teachers ADVOCAP, Inc Appleton Area School District BABES Beyon…" at bounding box center [520, 199] width 208 height 27
select select "6084"
click at [416, 186] on select "AASD Parents as Teachers ADVOCAP, Inc Appleton Area School District BABES Beyon…" at bounding box center [520, 199] width 208 height 27
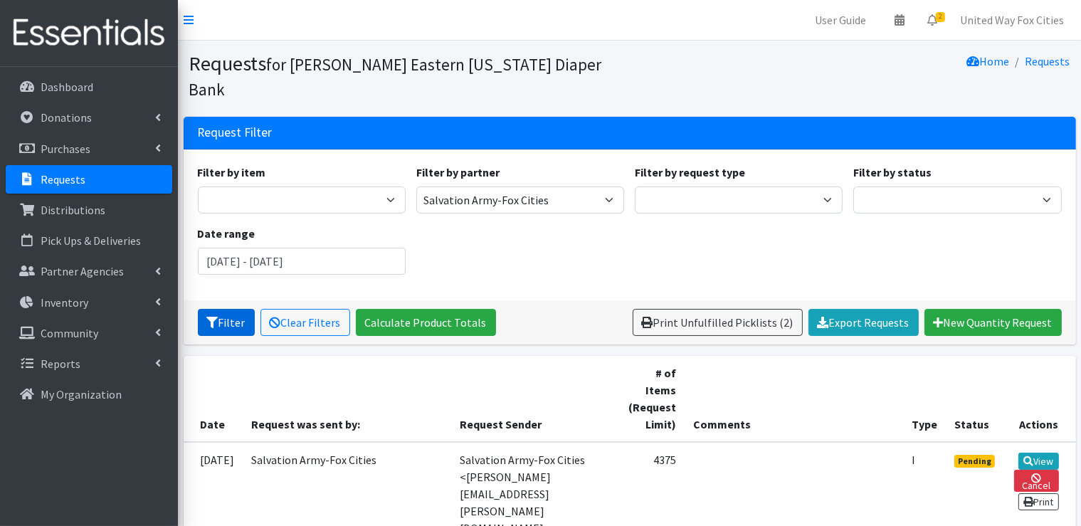
click at [233, 309] on button "Filter" at bounding box center [226, 322] width 57 height 27
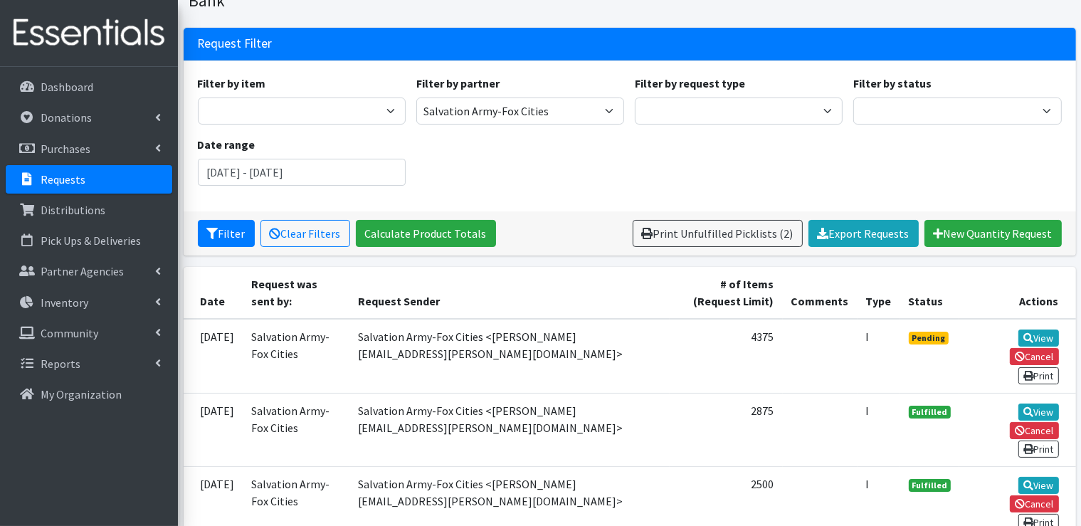
scroll to position [100, 0]
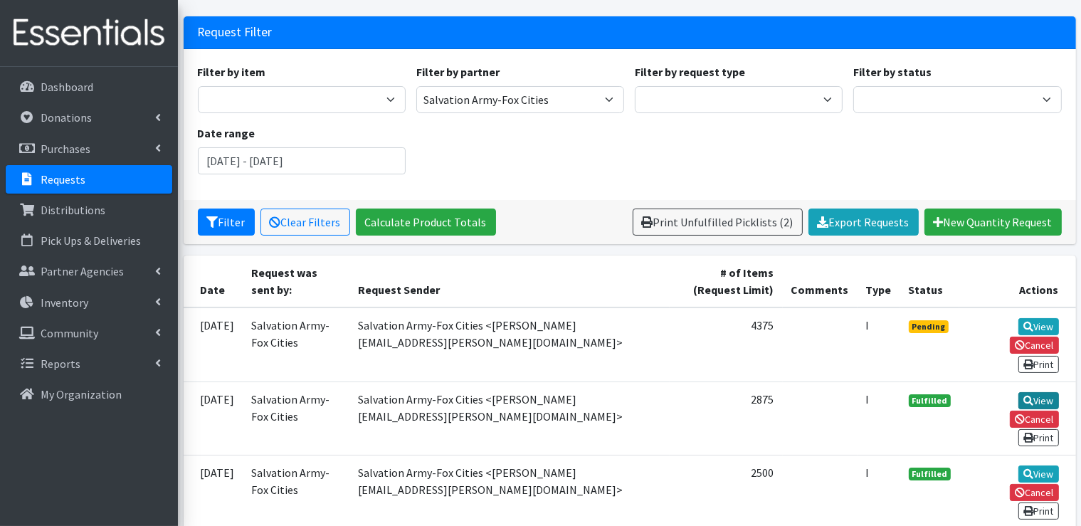
click at [1018, 392] on link "View" at bounding box center [1038, 400] width 41 height 17
click at [54, 85] on p "Dashboard" at bounding box center [67, 87] width 53 height 14
